Goal: Task Accomplishment & Management: Manage account settings

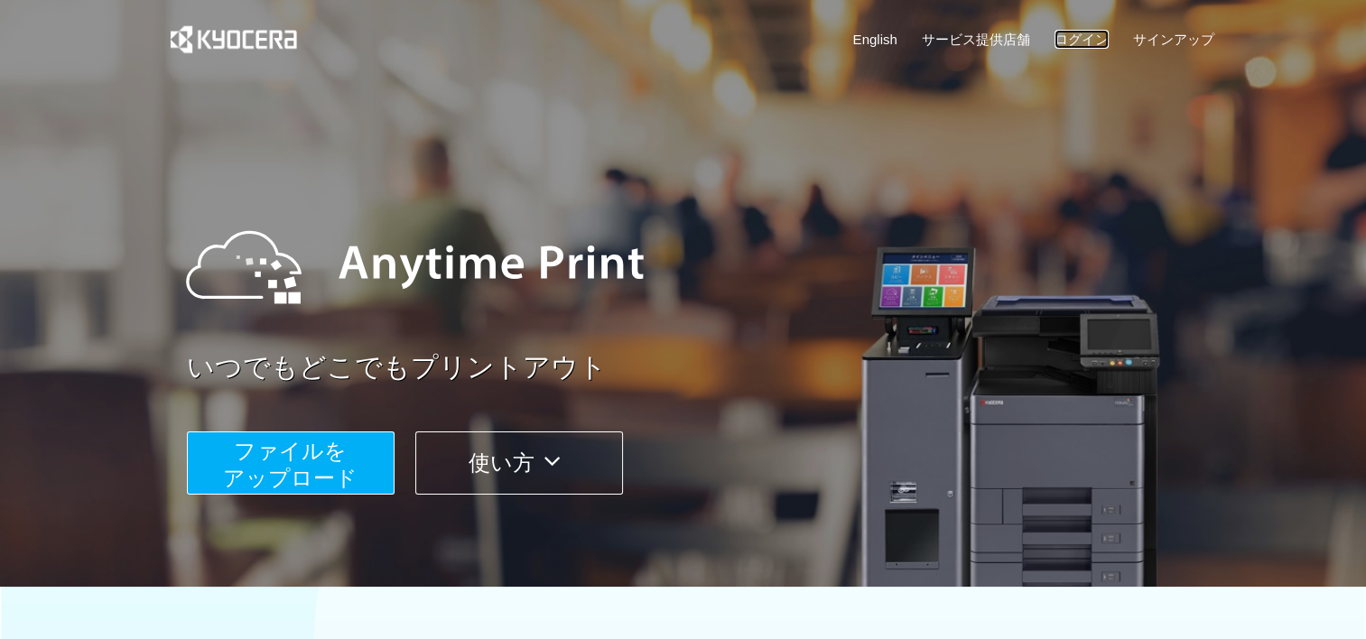
click at [1082, 37] on link "ログイン" at bounding box center [1082, 39] width 54 height 19
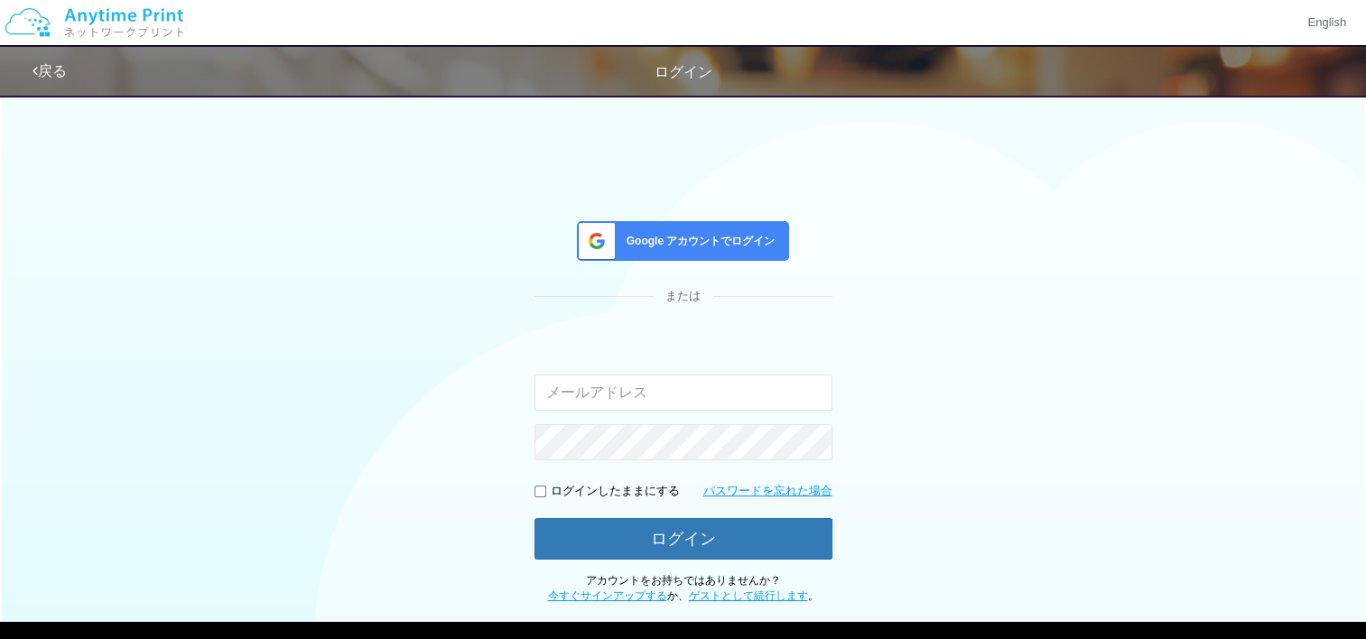
click at [683, 390] on input "email" at bounding box center [684, 393] width 298 height 36
type input "[EMAIL_ADDRESS][DOMAIN_NAME]"
click at [535, 518] on button "ログイン" at bounding box center [684, 539] width 298 height 42
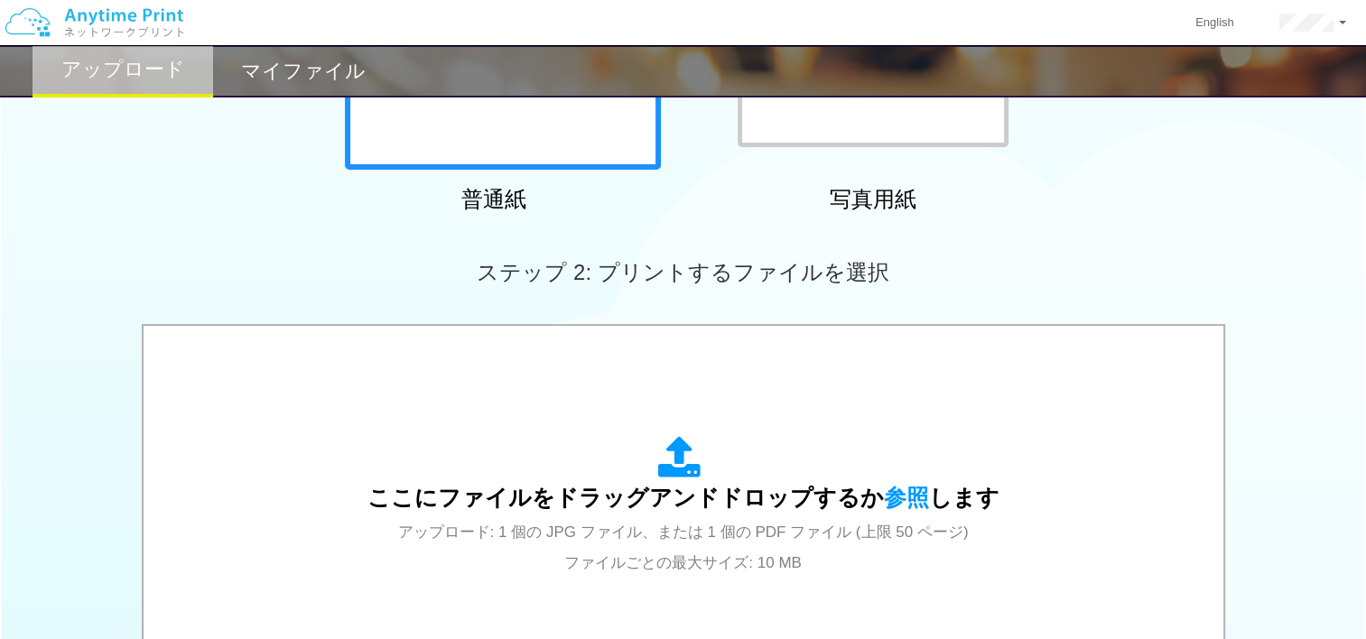
scroll to position [282, 0]
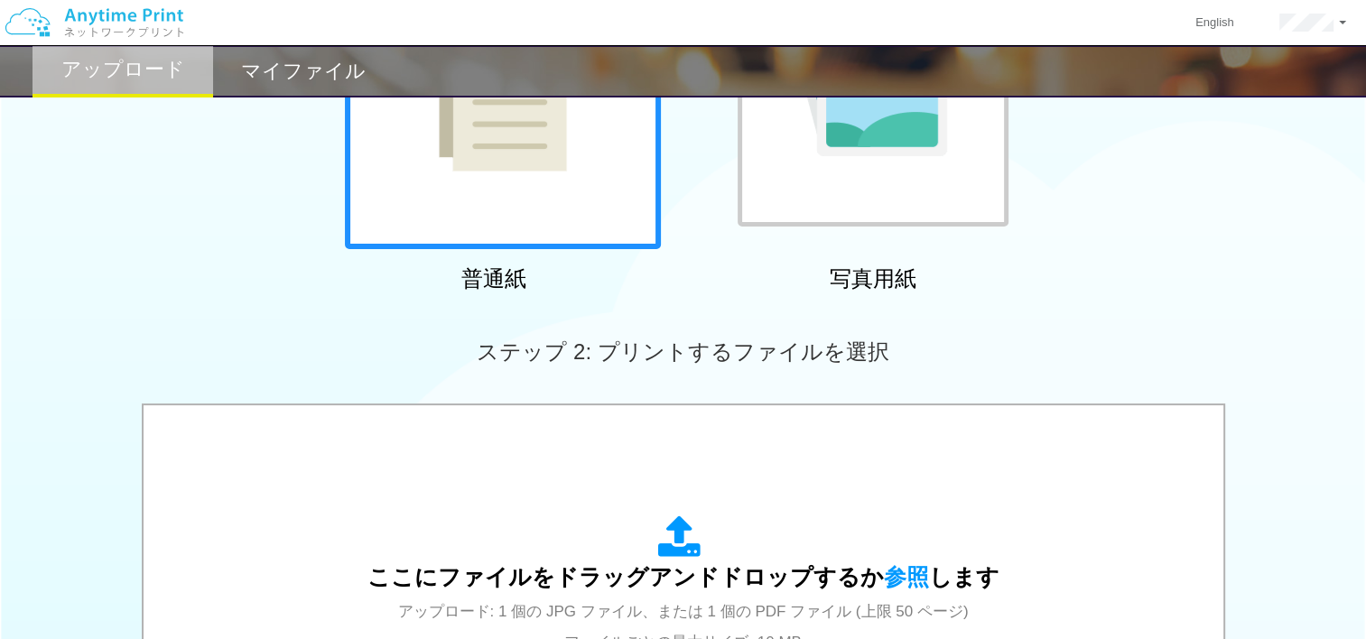
click at [256, 82] on h2 "マイファイル" at bounding box center [303, 72] width 125 height 22
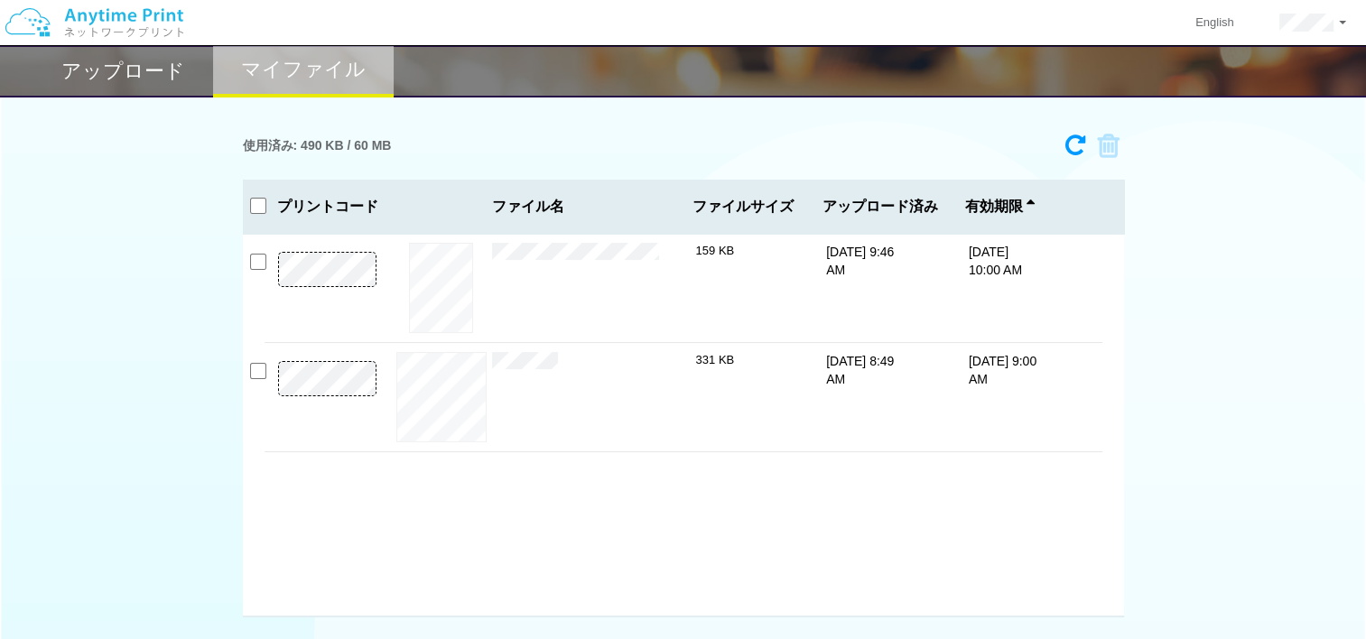
click at [1206, 314] on div "使用済み: 490 KB / 60 MB 2608-5013 有効期限 [DATE] 10:00 AM MO_SPHC0010_20250925_094...…" at bounding box center [683, 372] width 1366 height 492
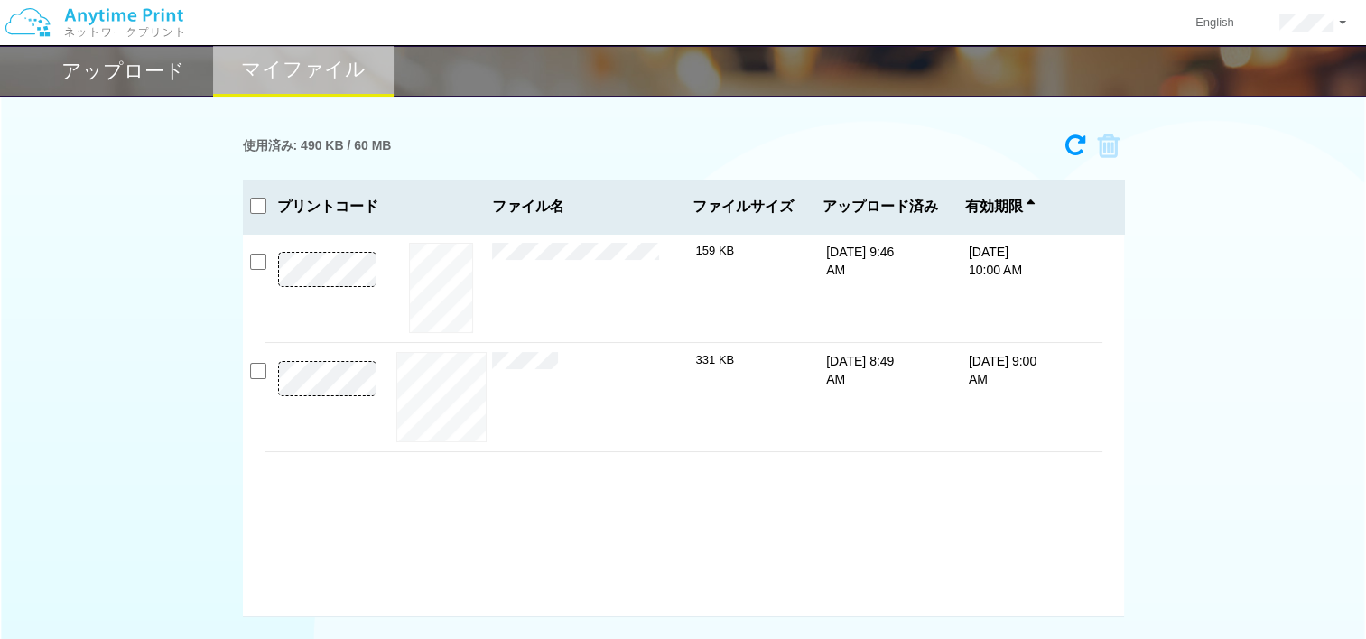
drag, startPoint x: 1206, startPoint y: 314, endPoint x: 1174, endPoint y: 382, distance: 75.1
click at [1174, 382] on div "使用済み: 490 KB / 60 MB 2608-5013 有効期限 [DATE] 10:00 AM MO_SPHC0010_20250925_094...…" at bounding box center [683, 372] width 1366 height 492
